Goal: Task Accomplishment & Management: Use online tool/utility

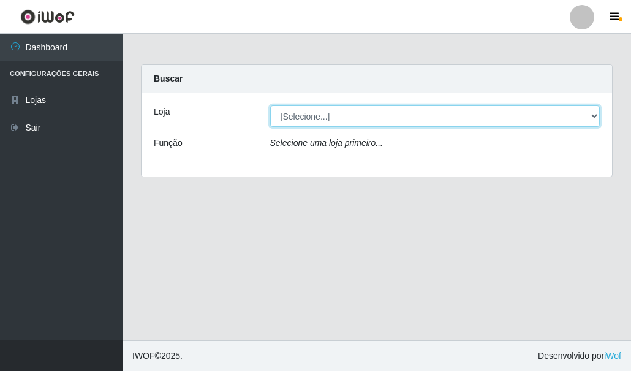
click at [295, 113] on select "[Selecione...] Hiper Queiroz - [GEOGRAPHIC_DATA]" at bounding box center [435, 115] width 330 height 21
select select "513"
click at [270, 105] on select "[Selecione...] Hiper Queiroz - [GEOGRAPHIC_DATA]" at bounding box center [435, 115] width 330 height 21
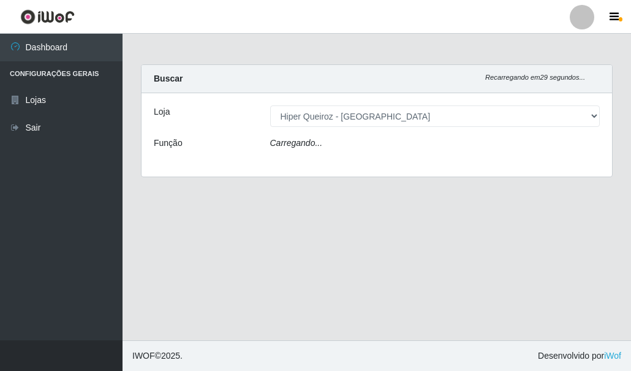
click at [302, 139] on icon "Carregando..." at bounding box center [296, 143] width 53 height 10
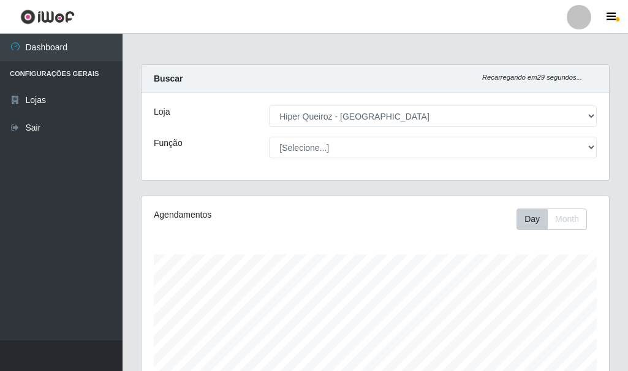
scroll to position [254, 468]
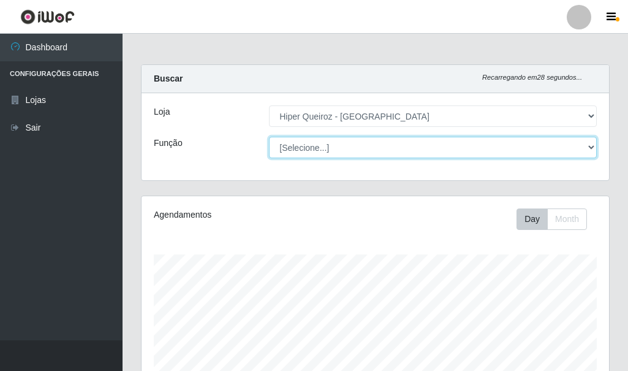
click at [312, 149] on select "[Selecione...] Embalador Embalador + Embalador ++" at bounding box center [433, 147] width 328 height 21
click at [269, 137] on select "[Selecione...] Embalador Embalador + Embalador ++" at bounding box center [433, 147] width 328 height 21
click at [315, 150] on select "[Selecione...] Embalador Embalador + Embalador ++" at bounding box center [433, 147] width 328 height 21
click at [269, 137] on select "[Selecione...] Embalador Embalador + Embalador ++" at bounding box center [433, 147] width 328 height 21
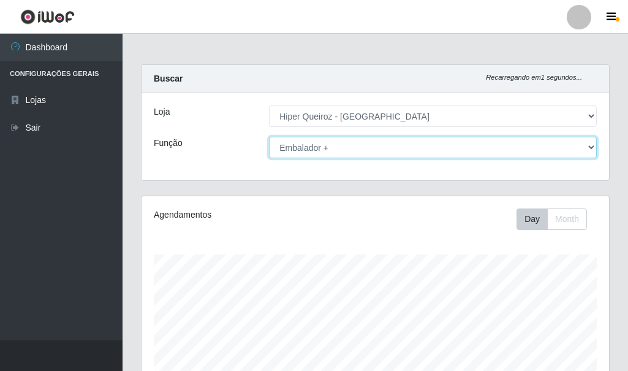
click at [337, 151] on select "[Selecione...] Embalador Embalador + Embalador ++" at bounding box center [433, 147] width 328 height 21
click at [269, 137] on select "[Selecione...] Embalador Embalador + Embalador ++" at bounding box center [433, 147] width 328 height 21
click at [324, 152] on select "[Selecione...] Embalador Embalador + Embalador ++" at bounding box center [433, 147] width 328 height 21
select select "70"
click at [269, 137] on select "[Selecione...] Embalador Embalador + Embalador ++" at bounding box center [433, 147] width 328 height 21
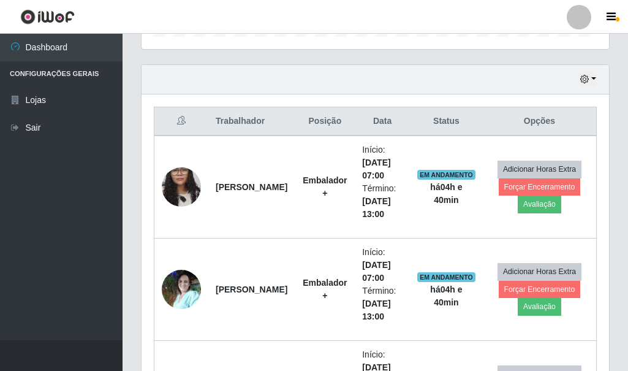
scroll to position [429, 0]
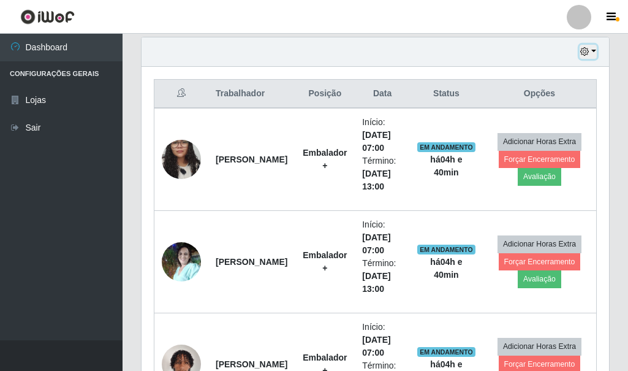
click at [592, 56] on button "button" at bounding box center [588, 52] width 17 height 14
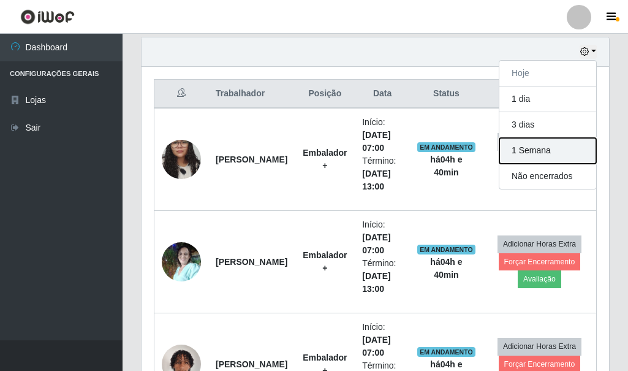
click at [530, 152] on button "1 Semana" at bounding box center [548, 151] width 97 height 26
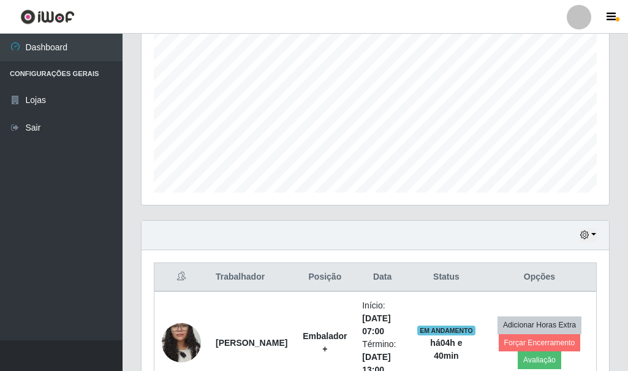
scroll to position [245, 0]
click at [588, 235] on icon "button" at bounding box center [585, 235] width 9 height 9
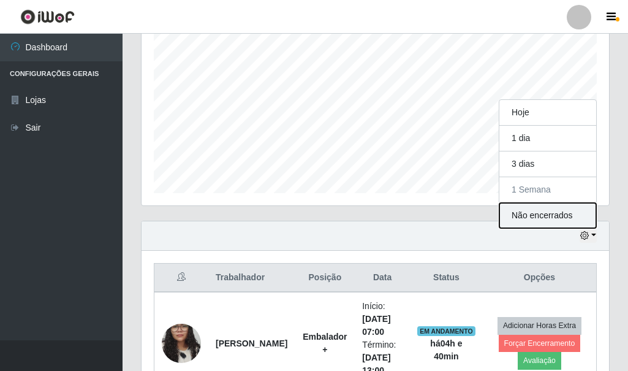
click at [539, 211] on button "Não encerrados" at bounding box center [548, 215] width 97 height 25
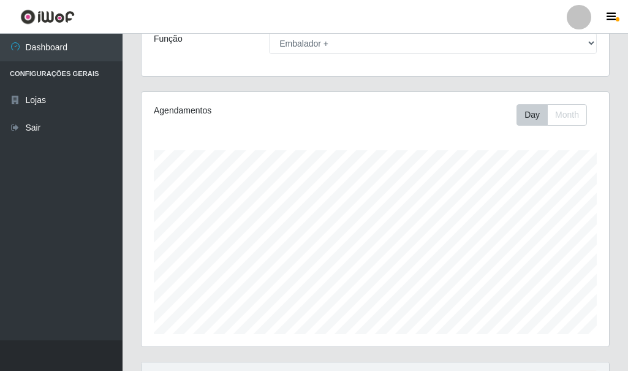
scroll to position [225, 0]
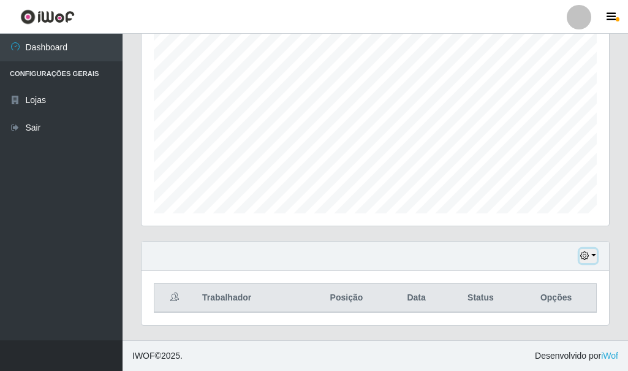
click at [590, 257] on button "button" at bounding box center [588, 256] width 17 height 14
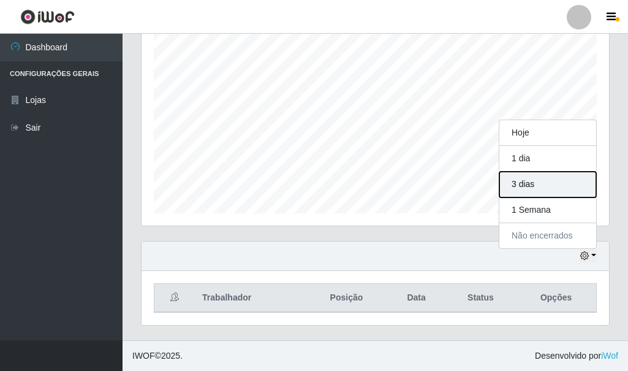
click at [545, 193] on button "3 dias" at bounding box center [548, 185] width 97 height 26
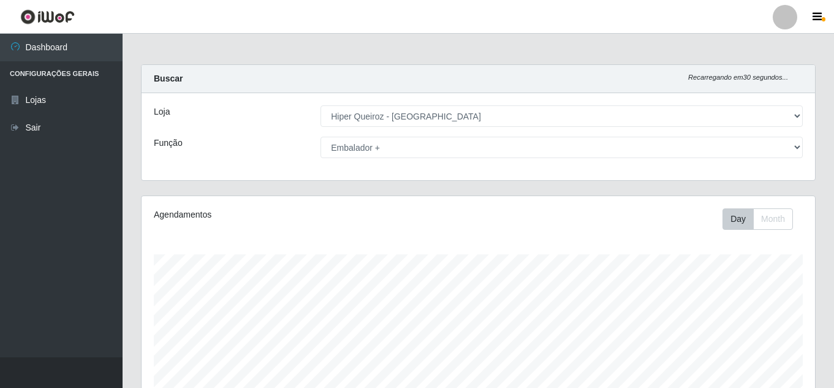
scroll to position [254, 674]
